Goal: Task Accomplishment & Management: Manage account settings

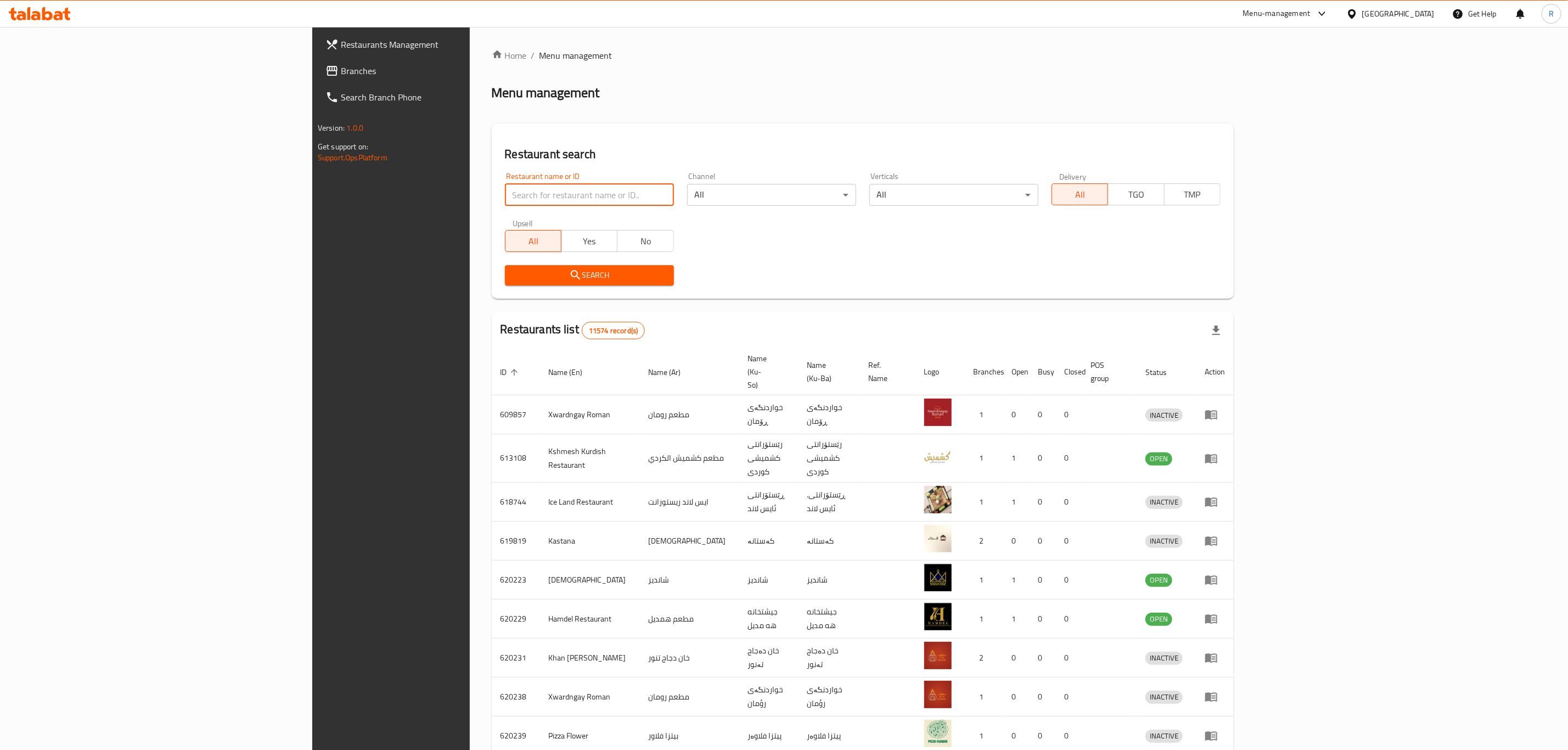
click at [505, 201] on input "search" at bounding box center [589, 194] width 169 height 22
click at [505, 194] on input "search" at bounding box center [589, 194] width 169 height 22
type input "hosta b"
click at [505, 282] on button "Search" at bounding box center [589, 275] width 169 height 20
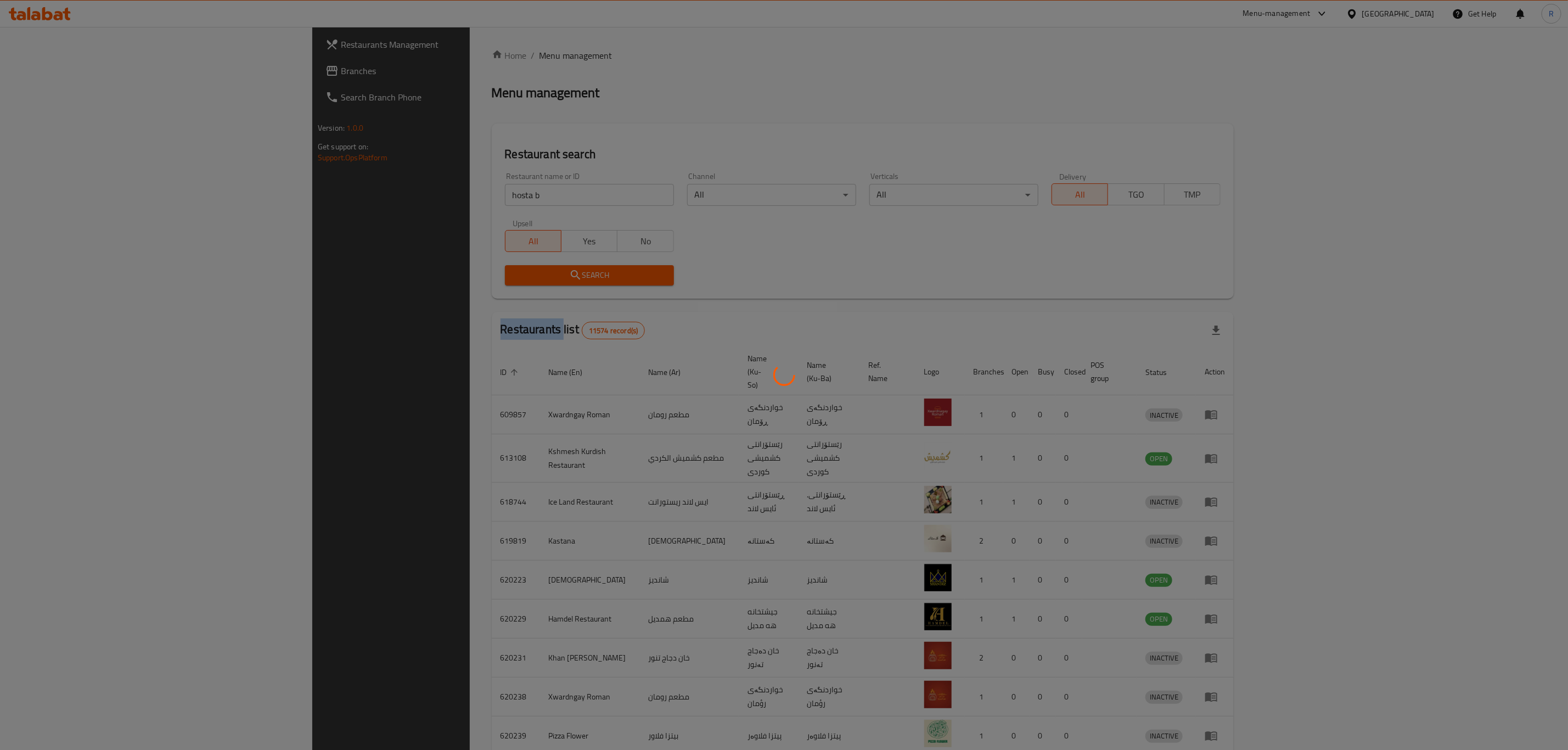
click at [399, 282] on div at bounding box center [784, 375] width 1568 height 750
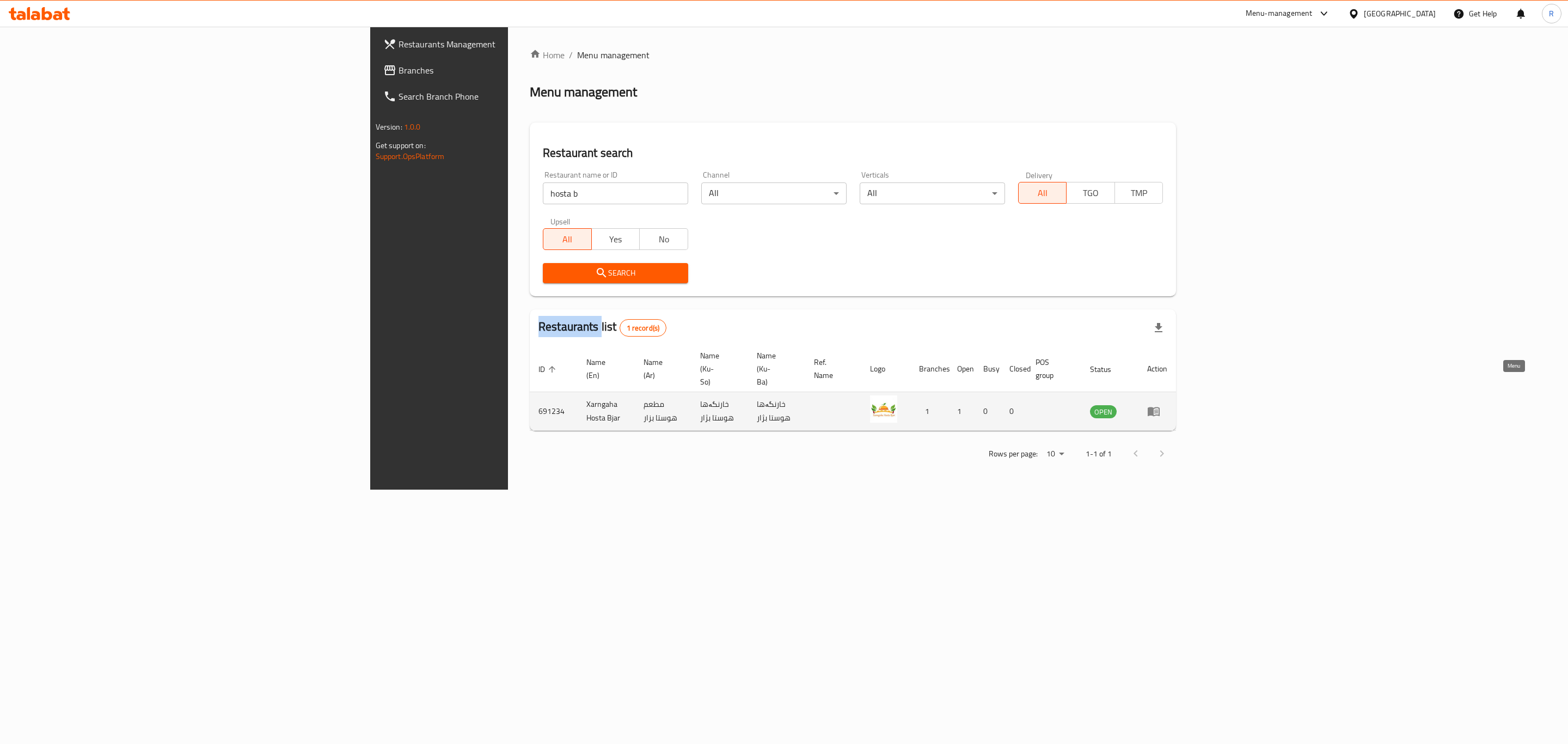
click at [1159, 408] on icon "enhanced table" at bounding box center [1153, 412] width 12 height 9
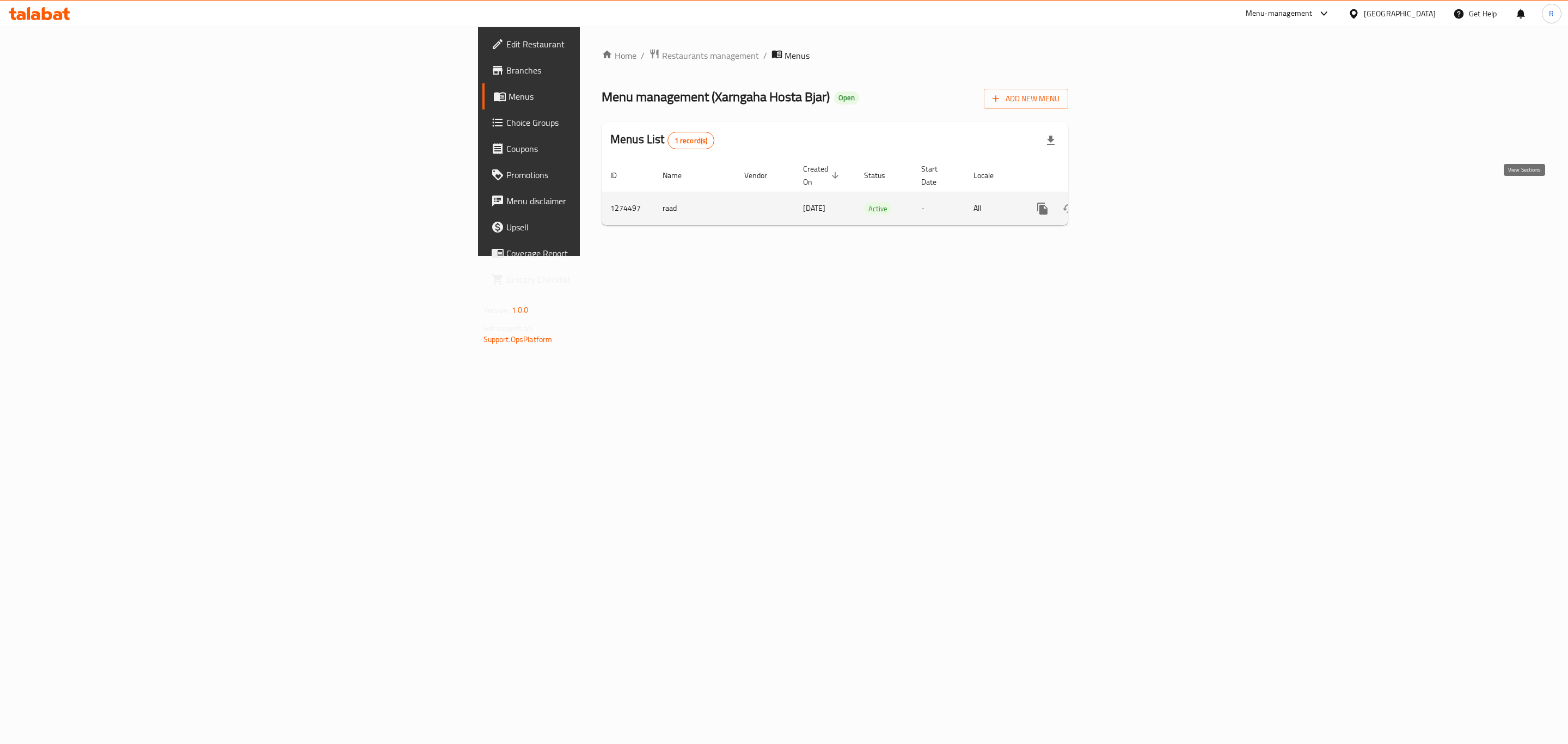
click at [1127, 202] on icon "enhanced table" at bounding box center [1121, 209] width 13 height 13
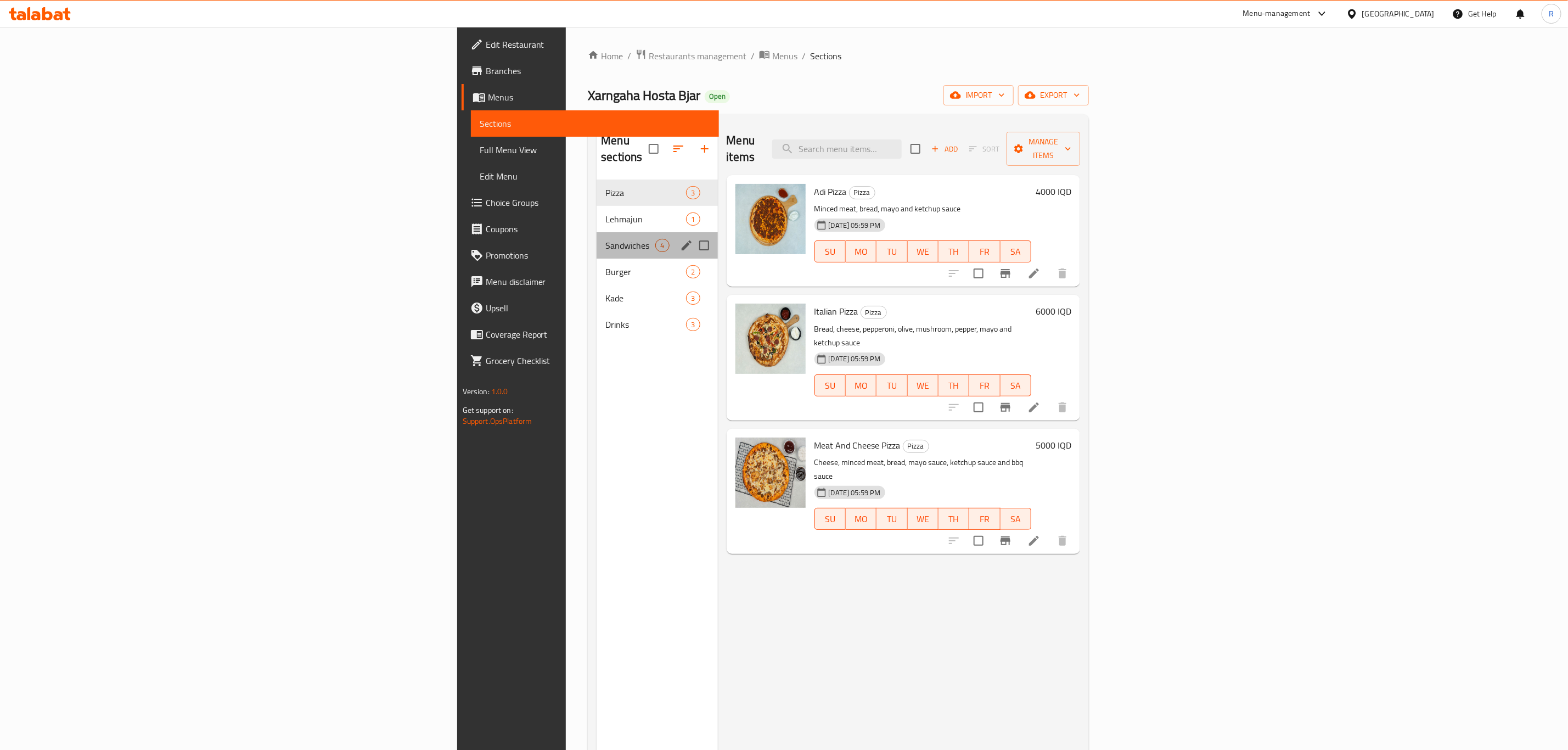
click at [596, 232] on div "Sandwiches 4" at bounding box center [657, 245] width 121 height 26
